Goal: Task Accomplishment & Management: Use online tool/utility

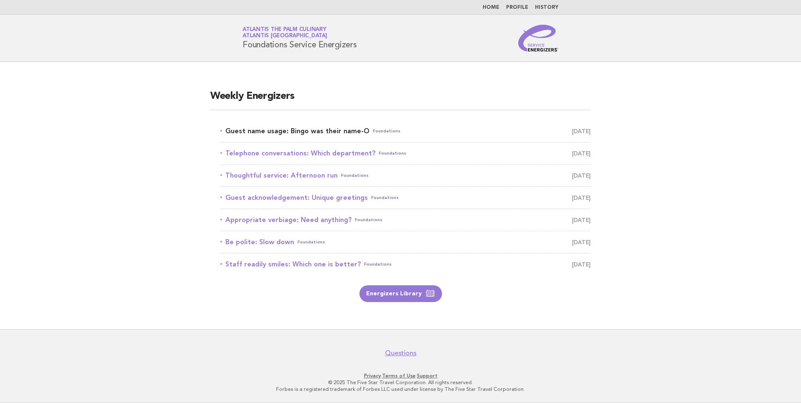
click at [299, 132] on link "Guest name usage: Bingo was their name-O Foundations October 12" at bounding box center [405, 131] width 371 height 12
click at [318, 130] on link "Guest name usage: Bingo was their name-O Foundations October 12" at bounding box center [405, 131] width 371 height 12
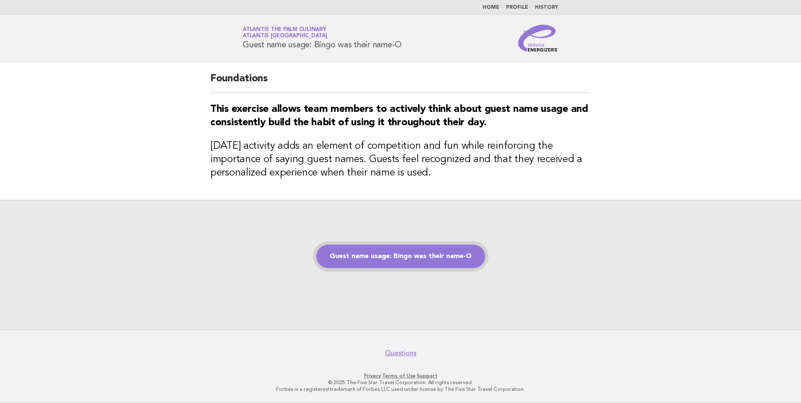
click at [386, 259] on link "Guest name usage: Bingo was their name-O" at bounding box center [400, 256] width 169 height 23
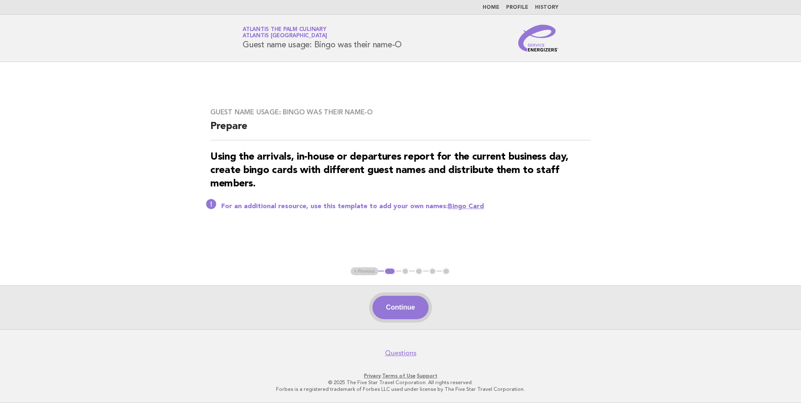
click at [408, 305] on button "Continue" at bounding box center [401, 307] width 56 height 23
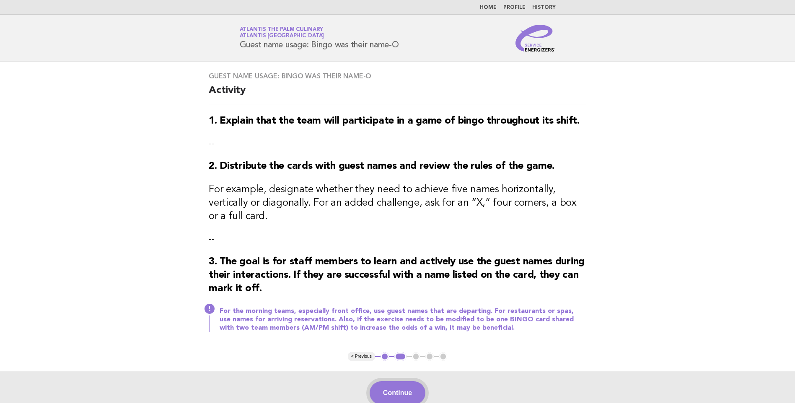
click at [399, 381] on button "Continue" at bounding box center [398, 392] width 56 height 23
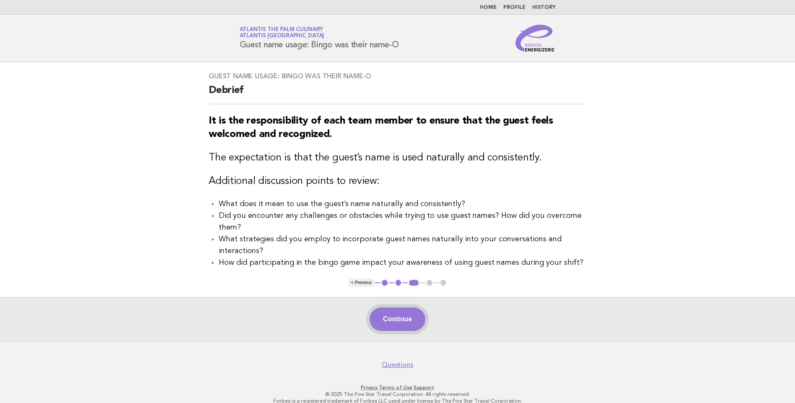
click at [397, 323] on button "Continue" at bounding box center [398, 319] width 56 height 23
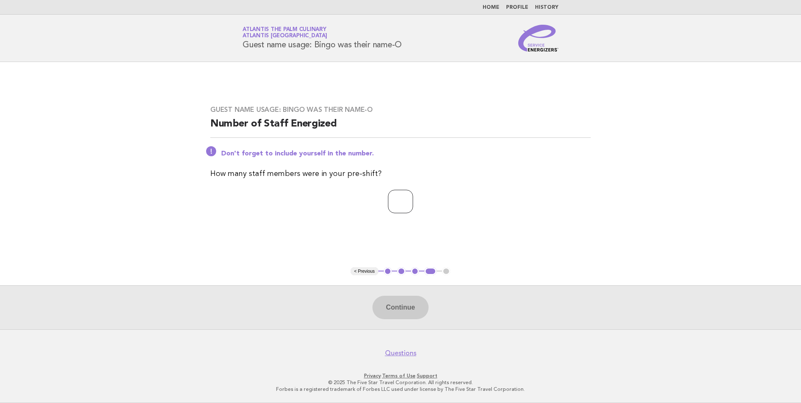
click at [388, 192] on input "number" at bounding box center [400, 201] width 25 height 23
type input "**"
click at [565, 250] on main "Guest name usage: Bingo was their name-O Number of Staff Energized Don't forget…" at bounding box center [400, 195] width 801 height 267
drag, startPoint x: 401, startPoint y: 311, endPoint x: 422, endPoint y: 300, distance: 23.6
click at [401, 311] on button "Continue" at bounding box center [401, 307] width 56 height 23
